Goal: Task Accomplishment & Management: Manage account settings

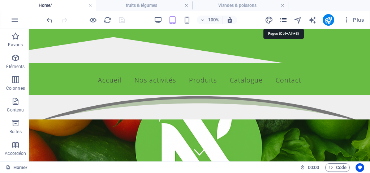
click at [284, 19] on icon "pages" at bounding box center [283, 20] width 8 height 8
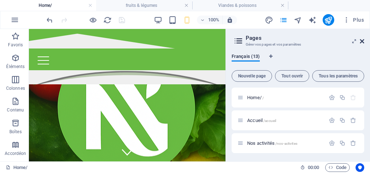
drag, startPoint x: 361, startPoint y: 42, endPoint x: 324, endPoint y: 2, distance: 54.9
click at [361, 42] on icon at bounding box center [361, 41] width 4 height 6
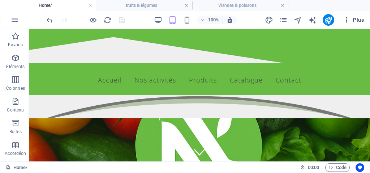
click at [344, 23] on icon "button" at bounding box center [346, 19] width 7 height 7
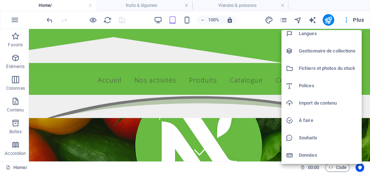
scroll to position [21, 0]
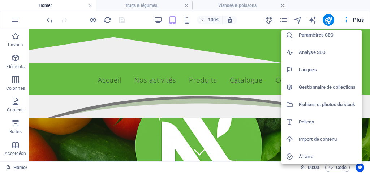
click at [314, 106] on h6 "Fichiers et photos du stock" at bounding box center [327, 104] width 58 height 9
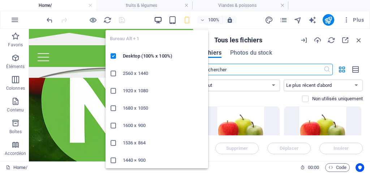
click at [158, 17] on icon "button" at bounding box center [158, 20] width 8 height 8
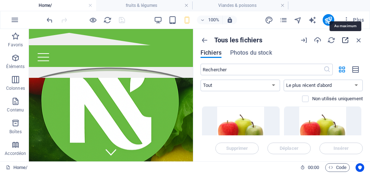
click at [343, 40] on icon "button" at bounding box center [345, 40] width 8 height 8
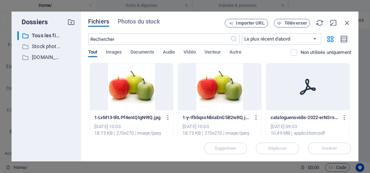
click at [126, 85] on div at bounding box center [131, 86] width 83 height 47
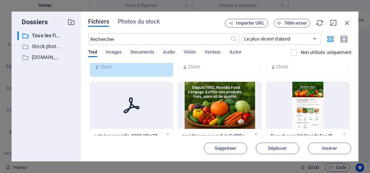
scroll to position [72, 0]
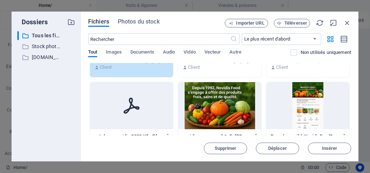
click at [136, 104] on icon at bounding box center [131, 105] width 17 height 17
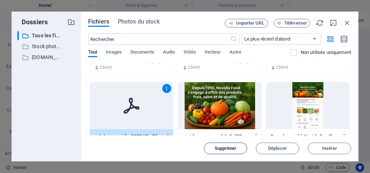
click at [222, 149] on span "Supprimer" at bounding box center [225, 148] width 22 height 4
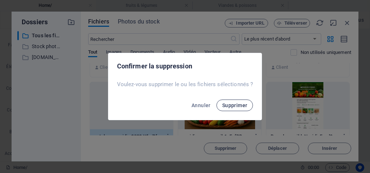
click at [240, 104] on span "Supprimer" at bounding box center [234, 105] width 25 height 6
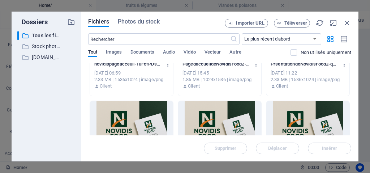
scroll to position [180, 0]
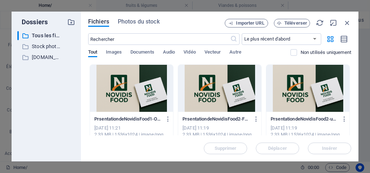
click at [136, 81] on div at bounding box center [131, 88] width 83 height 47
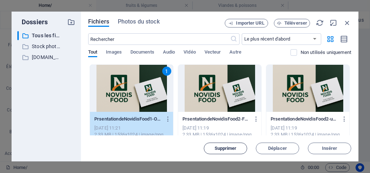
click at [241, 148] on span "Supprimer" at bounding box center [225, 148] width 37 height 4
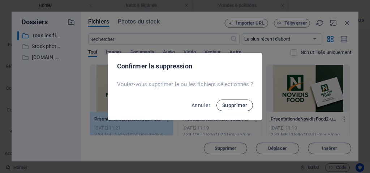
click at [236, 105] on span "Supprimer" at bounding box center [234, 105] width 25 height 6
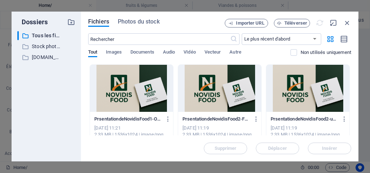
click at [151, 84] on div at bounding box center [131, 88] width 83 height 47
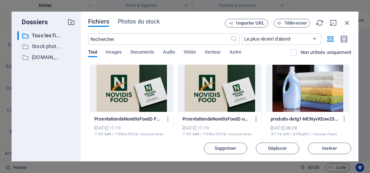
click at [123, 87] on div at bounding box center [131, 88] width 83 height 47
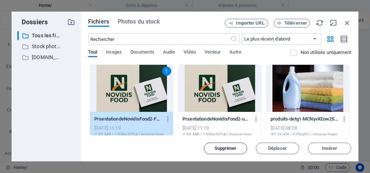
click at [220, 146] on span "Supprimer" at bounding box center [225, 148] width 22 height 4
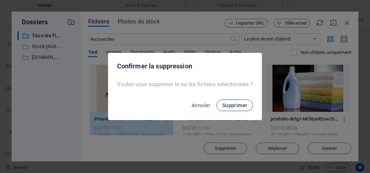
click at [227, 104] on span "Supprimer" at bounding box center [234, 105] width 25 height 6
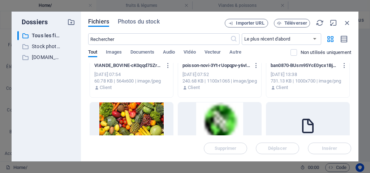
scroll to position [361, 0]
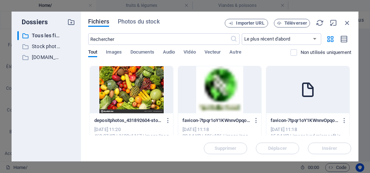
click at [324, 100] on div at bounding box center [307, 89] width 83 height 47
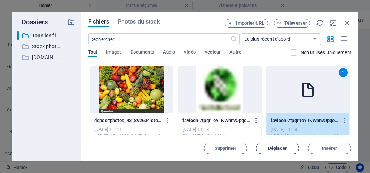
click at [290, 145] on button "Déplacer" at bounding box center [277, 148] width 43 height 12
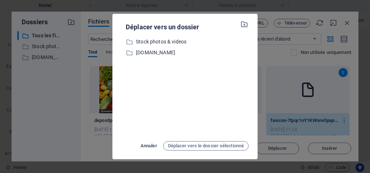
click at [146, 144] on span "Annuler" at bounding box center [148, 145] width 17 height 9
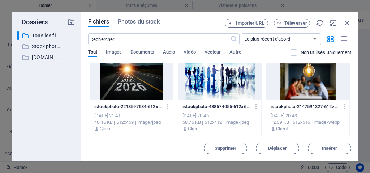
scroll to position [830, 0]
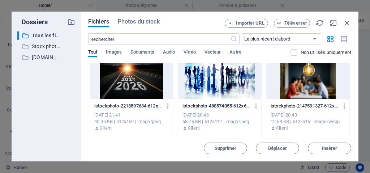
click at [144, 80] on div at bounding box center [131, 75] width 83 height 47
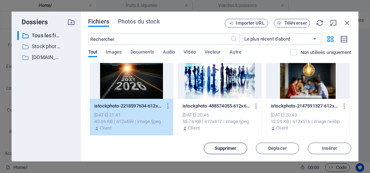
click at [221, 150] on span "Supprimer" at bounding box center [225, 148] width 22 height 4
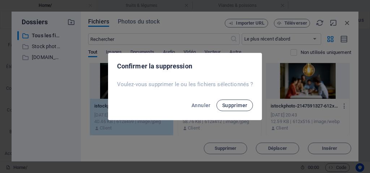
click at [237, 101] on button "Supprimer" at bounding box center [234, 105] width 37 height 12
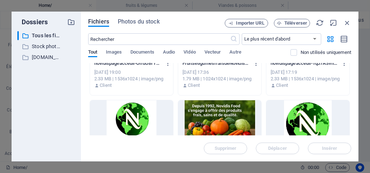
scroll to position [1083, 0]
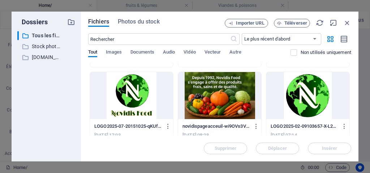
click at [235, 91] on div at bounding box center [219, 95] width 83 height 47
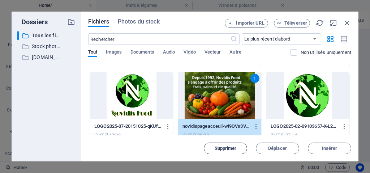
click at [231, 146] on span "Supprimer" at bounding box center [225, 148] width 22 height 4
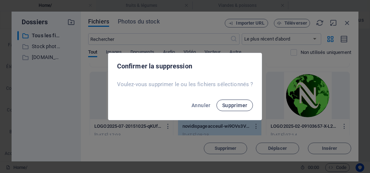
click at [234, 103] on span "Supprimer" at bounding box center [234, 105] width 25 height 6
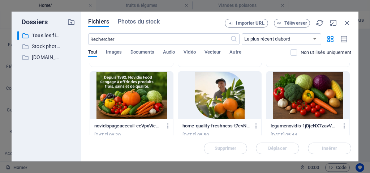
scroll to position [1191, 0]
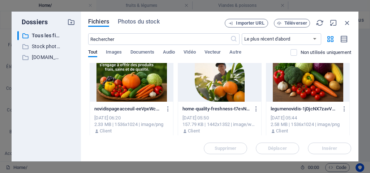
click at [143, 85] on div at bounding box center [131, 77] width 83 height 47
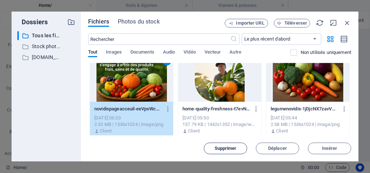
click at [212, 146] on span "Supprimer" at bounding box center [225, 148] width 37 height 4
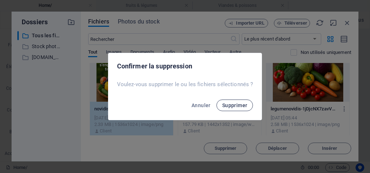
click at [241, 104] on span "Supprimer" at bounding box center [234, 105] width 25 height 6
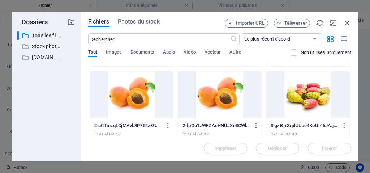
scroll to position [1263, 0]
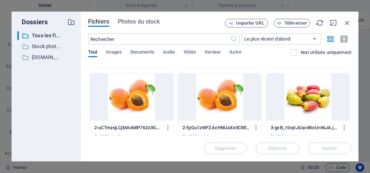
click at [147, 97] on div at bounding box center [131, 96] width 83 height 47
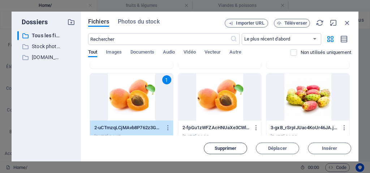
click at [236, 147] on span "Supprimer" at bounding box center [225, 148] width 22 height 4
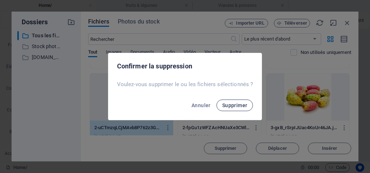
click at [236, 103] on span "Supprimer" at bounding box center [234, 105] width 25 height 6
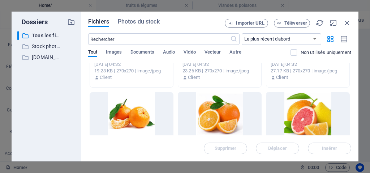
scroll to position [1372, 0]
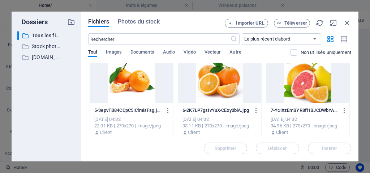
click at [228, 87] on div at bounding box center [219, 79] width 83 height 47
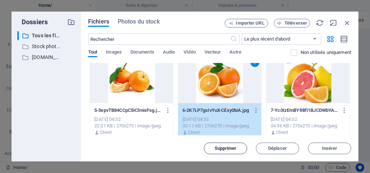
click at [228, 148] on span "Supprimer" at bounding box center [225, 148] width 22 height 4
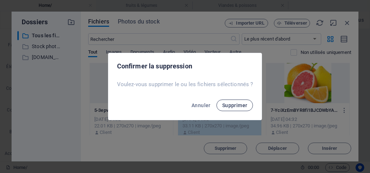
click at [241, 102] on span "Supprimer" at bounding box center [234, 105] width 25 height 6
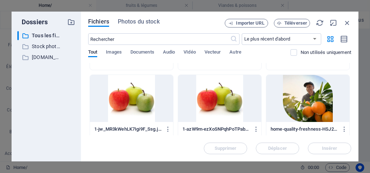
scroll to position [1624, 0]
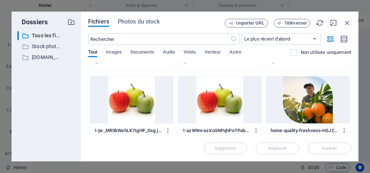
click at [141, 106] on div at bounding box center [131, 99] width 83 height 47
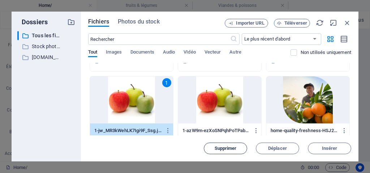
click at [234, 151] on button "Supprimer" at bounding box center [225, 148] width 43 height 12
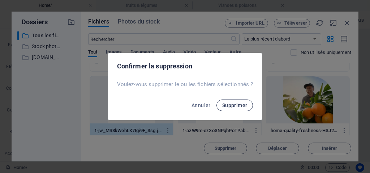
click at [228, 105] on span "Supprimer" at bounding box center [234, 105] width 25 height 6
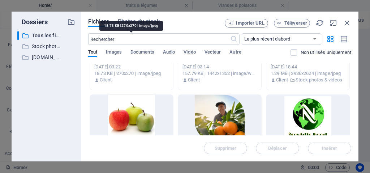
scroll to position [1732, 0]
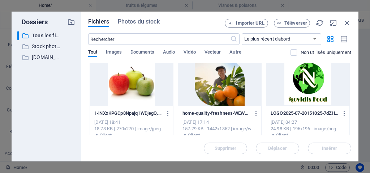
click at [225, 95] on div at bounding box center [219, 82] width 83 height 47
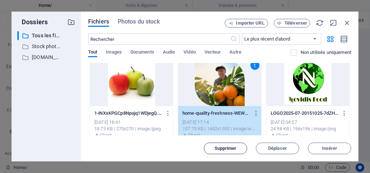
click at [235, 146] on span "Supprimer" at bounding box center [225, 148] width 22 height 4
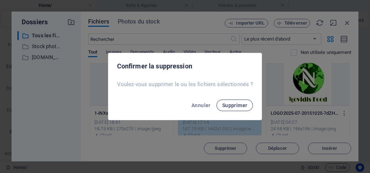
click at [237, 105] on span "Supprimer" at bounding box center [234, 105] width 25 height 6
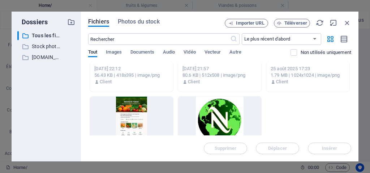
scroll to position [1913, 0]
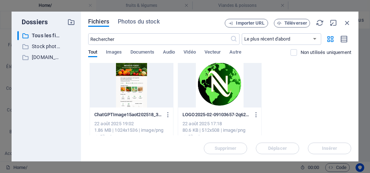
click at [137, 88] on div at bounding box center [131, 83] width 83 height 47
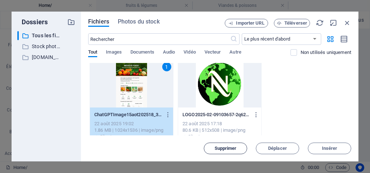
click at [227, 147] on span "Supprimer" at bounding box center [225, 148] width 22 height 4
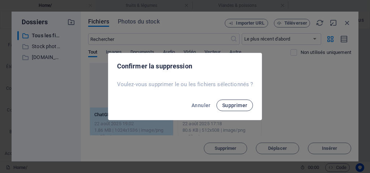
click at [247, 108] on button "Supprimer" at bounding box center [234, 105] width 37 height 12
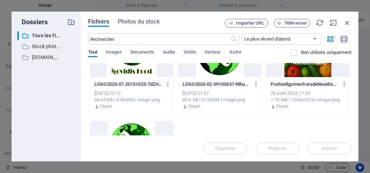
scroll to position [1888, 0]
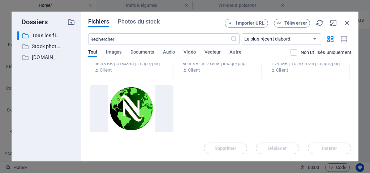
click at [142, 104] on div at bounding box center [131, 108] width 83 height 47
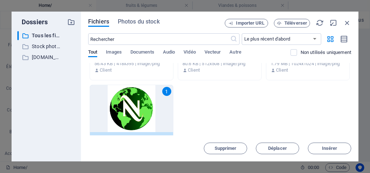
scroll to position [1924, 0]
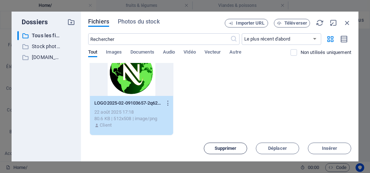
click at [212, 145] on button "Supprimer" at bounding box center [225, 148] width 43 height 12
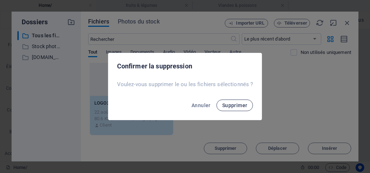
click at [243, 104] on span "Supprimer" at bounding box center [234, 105] width 25 height 6
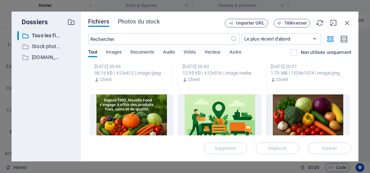
scroll to position [787, 0]
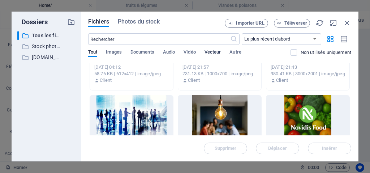
click at [214, 52] on span "Vecteur" at bounding box center [212, 53] width 17 height 10
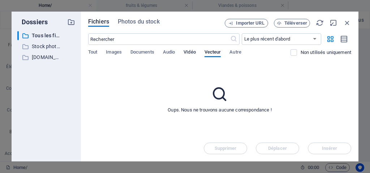
click at [193, 51] on span "VIdéo" at bounding box center [189, 53] width 12 height 10
click at [173, 54] on span "Audio" at bounding box center [169, 53] width 12 height 10
click at [154, 53] on span "Documents" at bounding box center [142, 53] width 24 height 10
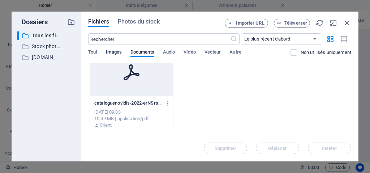
click at [120, 49] on span "Images" at bounding box center [114, 53] width 16 height 10
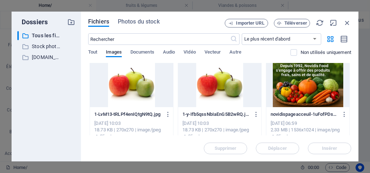
scroll to position [0, 0]
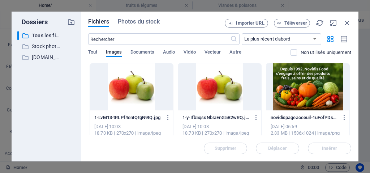
click at [141, 101] on div at bounding box center [131, 86] width 83 height 47
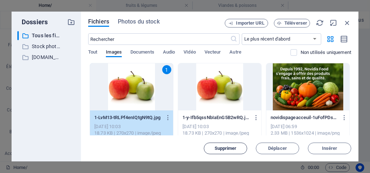
click at [217, 148] on span "Supprimer" at bounding box center [225, 148] width 22 height 4
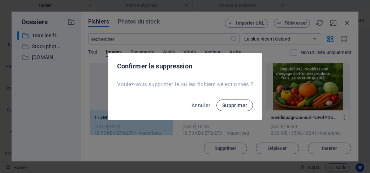
click at [247, 102] on button "Supprimer" at bounding box center [234, 105] width 37 height 12
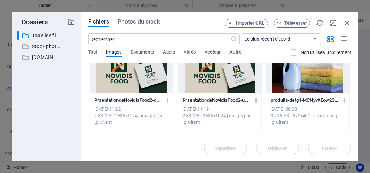
scroll to position [72, 0]
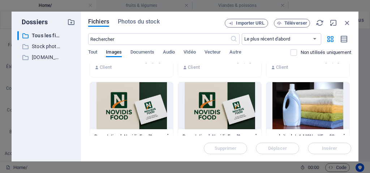
click at [146, 102] on div at bounding box center [131, 105] width 83 height 47
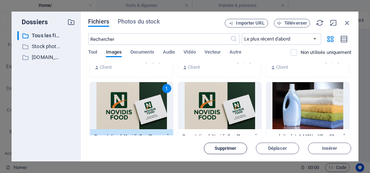
click at [231, 150] on span "Supprimer" at bounding box center [225, 148] width 22 height 4
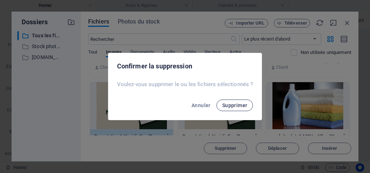
click at [239, 99] on button "Supprimer" at bounding box center [234, 105] width 37 height 12
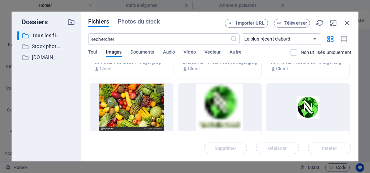
scroll to position [289, 0]
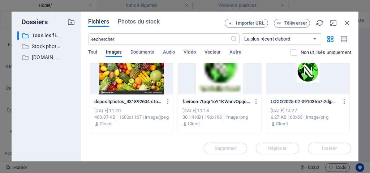
click at [232, 72] on div at bounding box center [219, 70] width 83 height 47
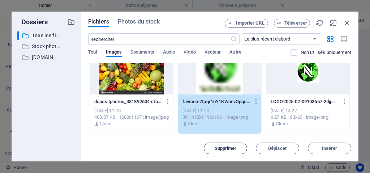
click at [231, 147] on span "Supprimer" at bounding box center [225, 148] width 22 height 4
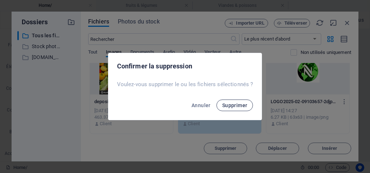
click at [237, 103] on span "Supprimer" at bounding box center [234, 105] width 25 height 6
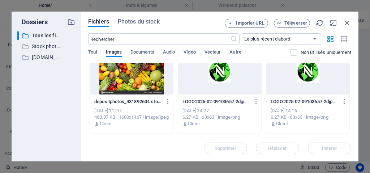
click at [222, 82] on div at bounding box center [219, 70] width 83 height 47
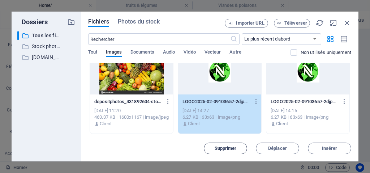
click at [218, 150] on span "Supprimer" at bounding box center [225, 148] width 22 height 4
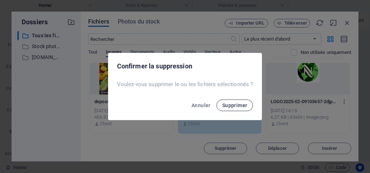
click at [234, 104] on span "Supprimer" at bounding box center [234, 105] width 25 height 6
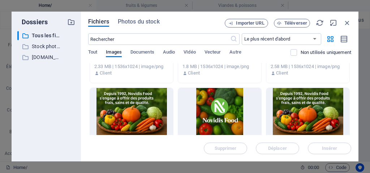
scroll to position [830, 0]
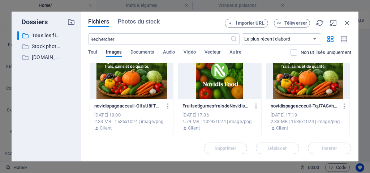
click at [134, 86] on div at bounding box center [131, 75] width 83 height 47
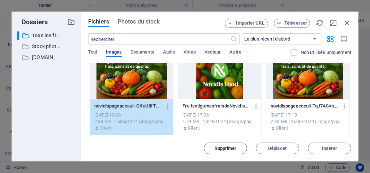
click at [218, 146] on span "Supprimer" at bounding box center [225, 148] width 22 height 4
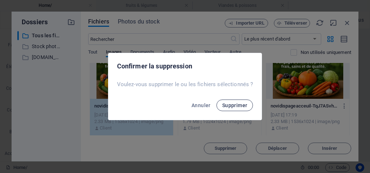
click at [229, 106] on span "Supprimer" at bounding box center [234, 105] width 25 height 6
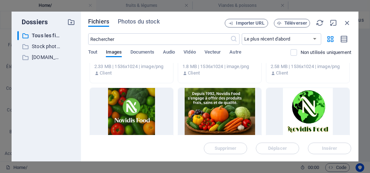
scroll to position [794, 0]
click at [346, 22] on icon "button" at bounding box center [347, 23] width 8 height 8
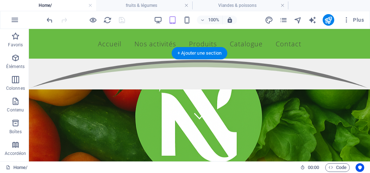
scroll to position [0, 0]
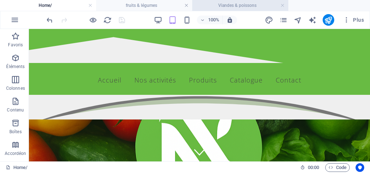
click at [269, 5] on h4 "Viandes & poissons" at bounding box center [240, 5] width 96 height 8
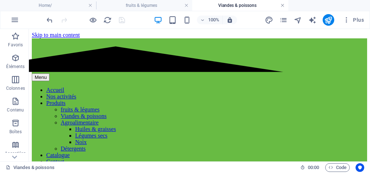
click at [280, 7] on link at bounding box center [282, 5] width 4 height 7
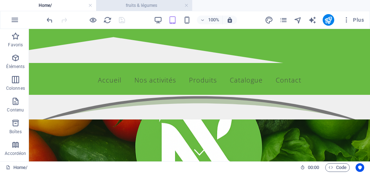
click at [188, 5] on h4 "fruits & légumes" at bounding box center [144, 5] width 96 height 8
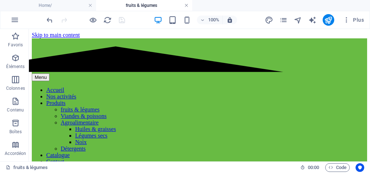
click at [186, 7] on link at bounding box center [186, 5] width 4 height 7
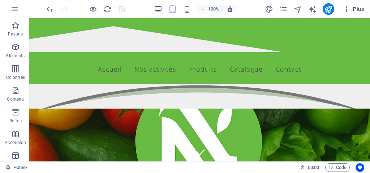
click at [346, 10] on icon "button" at bounding box center [346, 8] width 7 height 7
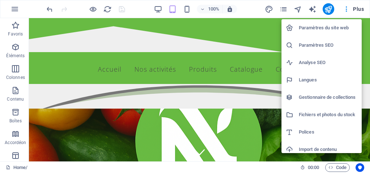
click at [309, 133] on h6 "Polices" at bounding box center [327, 131] width 58 height 9
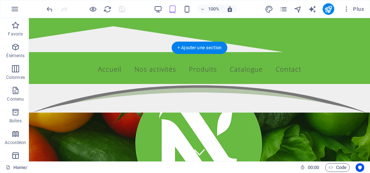
select select "popularity"
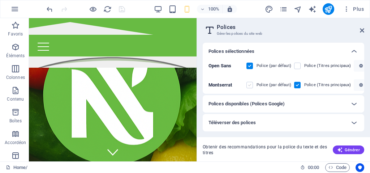
click at [249, 85] on label at bounding box center [249, 85] width 6 height 6
click at [0, 0] on input "checkbox" at bounding box center [0, 0] width 0 height 0
drag, startPoint x: 121, startPoint y: 10, endPoint x: 122, endPoint y: 24, distance: 14.1
click at [121, 10] on icon "save" at bounding box center [122, 9] width 8 height 8
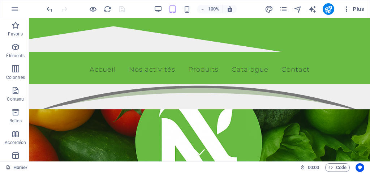
click at [344, 10] on icon "button" at bounding box center [346, 8] width 7 height 7
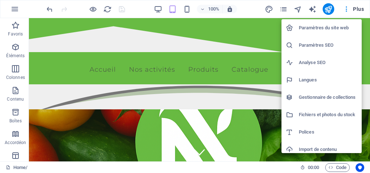
click at [304, 131] on h6 "Polices" at bounding box center [327, 131] width 58 height 9
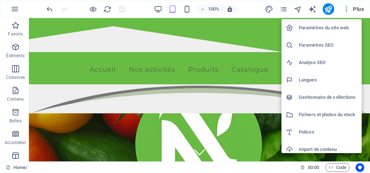
select select "popularity"
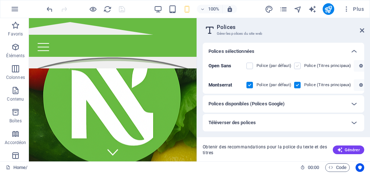
click at [295, 67] on label at bounding box center [297, 65] width 6 height 6
click at [0, 0] on Sans "checkbox" at bounding box center [0, 0] width 0 height 0
click at [295, 67] on label at bounding box center [297, 65] width 6 height 6
click at [0, 0] on Sans "checkbox" at bounding box center [0, 0] width 0 height 0
click at [298, 84] on label at bounding box center [297, 85] width 6 height 6
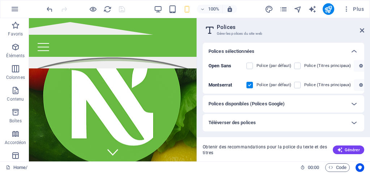
click at [0, 0] on input "checkbox" at bounding box center [0, 0] width 0 height 0
click at [309, 119] on div "Téléverser des polices" at bounding box center [276, 122] width 137 height 9
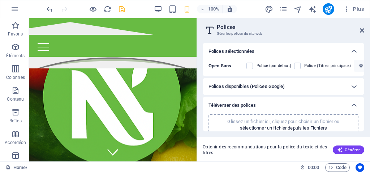
scroll to position [3, 0]
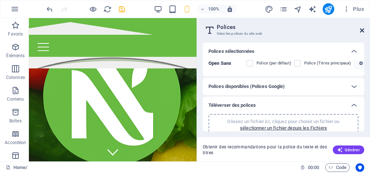
click at [361, 32] on icon at bounding box center [361, 30] width 4 height 6
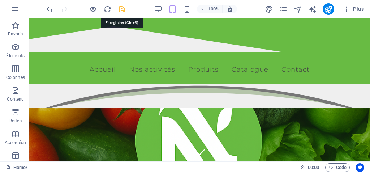
click at [122, 6] on icon "save" at bounding box center [122, 9] width 8 height 8
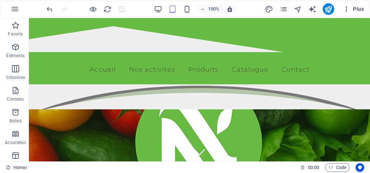
click at [343, 8] on icon "button" at bounding box center [346, 8] width 7 height 7
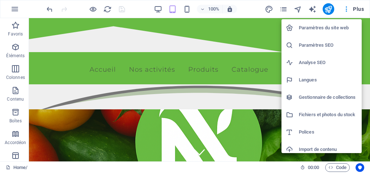
click at [294, 134] on div at bounding box center [291, 131] width 13 height 7
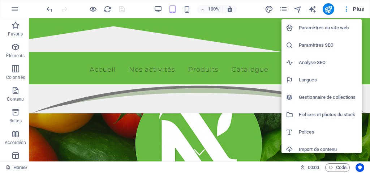
select select "popularity"
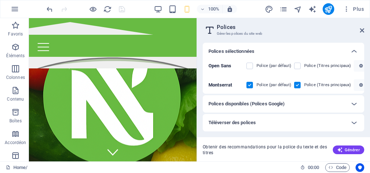
click at [308, 106] on div "Polices disponibles (Polices Google)" at bounding box center [276, 103] width 137 height 9
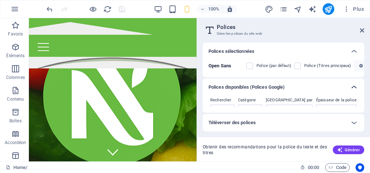
drag, startPoint x: 358, startPoint y: 99, endPoint x: 359, endPoint y: 83, distance: 15.9
click at [359, 83] on div "Polices disponibles (Polices Google) Rechercher Catégorie Toutes les catégories…" at bounding box center [282, 95] width 161 height 34
click at [356, 86] on icon at bounding box center [353, 87] width 9 height 9
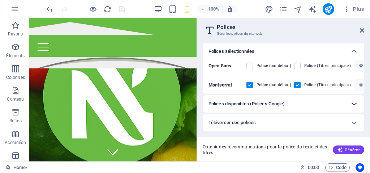
scroll to position [0, 0]
click at [354, 122] on icon at bounding box center [353, 122] width 9 height 9
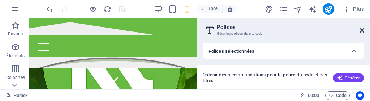
click at [362, 31] on icon at bounding box center [361, 30] width 4 height 6
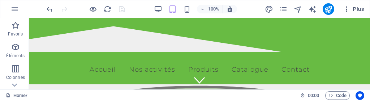
click at [346, 9] on icon "button" at bounding box center [346, 8] width 7 height 7
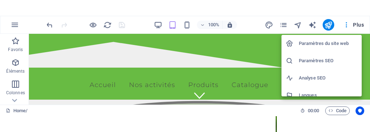
scroll to position [72, 0]
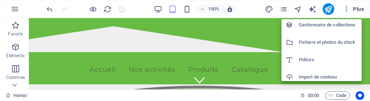
click at [308, 56] on h6 "Polices" at bounding box center [327, 59] width 58 height 9
select select "popularity"
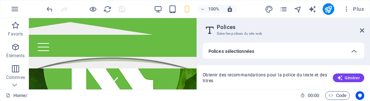
click at [319, 57] on div "Polices sélectionnées" at bounding box center [282, 51] width 161 height 17
click at [319, 50] on div "Polices sélectionnées" at bounding box center [276, 51] width 137 height 9
click at [356, 52] on icon at bounding box center [353, 51] width 9 height 9
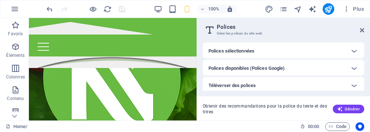
click at [271, 87] on div "Téléverser des polices" at bounding box center [276, 86] width 137 height 9
click at [354, 88] on icon at bounding box center [353, 86] width 9 height 9
click at [361, 29] on icon at bounding box center [361, 30] width 4 height 6
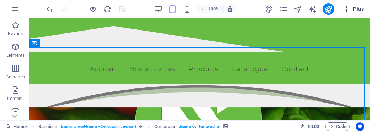
click at [346, 7] on icon "button" at bounding box center [346, 8] width 7 height 7
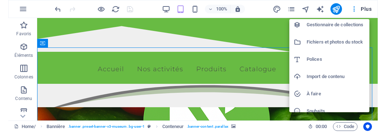
scroll to position [97, 0]
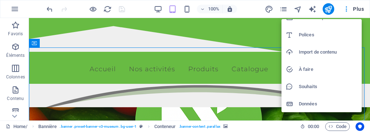
click at [310, 39] on h6 "Polices" at bounding box center [327, 35] width 58 height 9
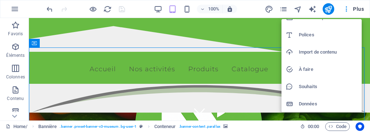
select select "popularity"
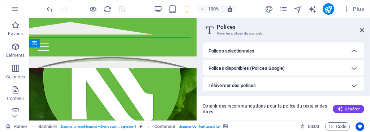
click at [291, 81] on div "Paramètres du site web Paramètres SEO Analyse SEO Langues Gestionnaire de colle…" at bounding box center [185, 68] width 370 height 128
click at [354, 83] on icon at bounding box center [353, 86] width 9 height 9
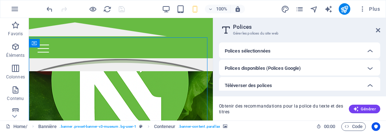
click at [255, 49] on h6 "Polices sélectionnées" at bounding box center [248, 51] width 46 height 9
click at [263, 66] on h6 "Polices disponibles (Polices Google)" at bounding box center [263, 68] width 76 height 9
click at [261, 84] on h6 "Téléverser des polices" at bounding box center [248, 86] width 47 height 9
click at [369, 32] on icon at bounding box center [378, 30] width 4 height 6
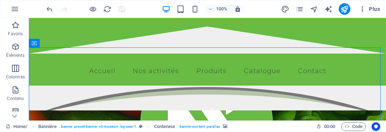
click at [361, 14] on button "Plus" at bounding box center [369, 9] width 27 height 12
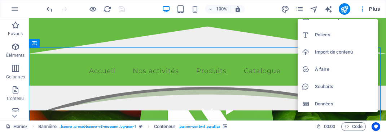
click at [332, 36] on h6 "Polices" at bounding box center [344, 35] width 58 height 9
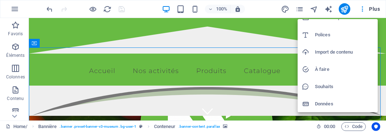
select select "popularity"
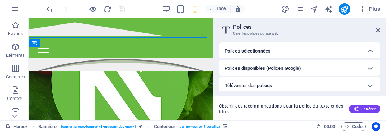
click at [280, 85] on div "Téléverser des polices" at bounding box center [293, 86] width 137 height 9
click at [271, 67] on h6 "Polices disponibles (Polices Google)" at bounding box center [263, 68] width 76 height 9
click at [266, 54] on h6 "Polices sélectionnées" at bounding box center [248, 51] width 46 height 9
click at [369, 31] on icon at bounding box center [378, 30] width 4 height 6
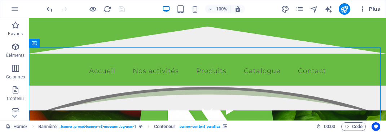
click at [363, 9] on icon "button" at bounding box center [362, 8] width 7 height 7
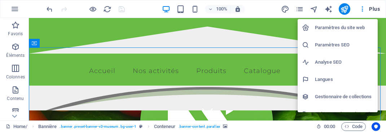
click at [346, 29] on h6 "Paramètres du site web" at bounding box center [344, 27] width 58 height 9
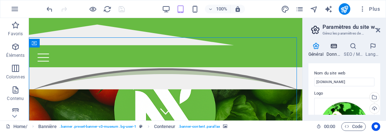
click at [334, 44] on icon at bounding box center [334, 46] width 14 height 7
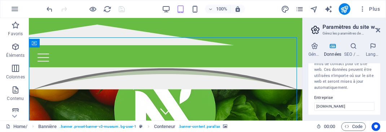
scroll to position [0, 0]
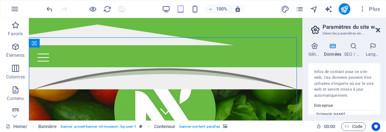
click at [369, 31] on icon at bounding box center [378, 30] width 4 height 6
